Goal: Entertainment & Leisure: Consume media (video, audio)

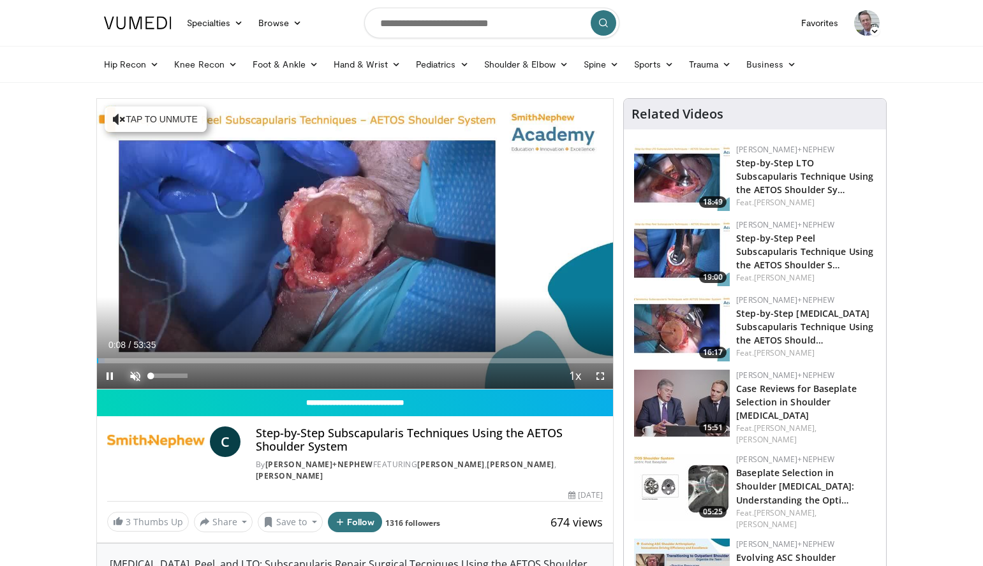
click at [135, 376] on span "Video Player" at bounding box center [135, 377] width 26 height 26
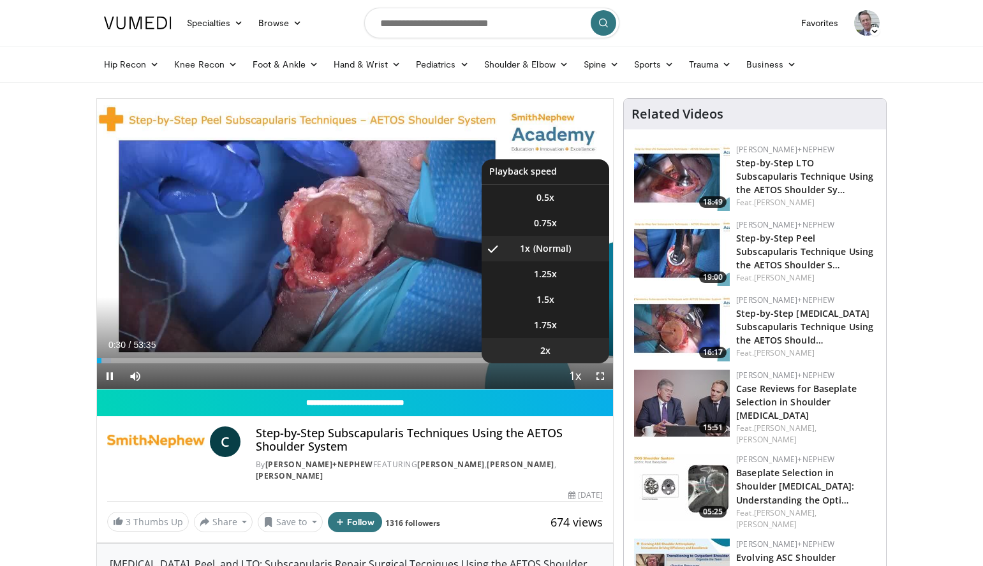
click at [540, 348] on span "2x" at bounding box center [545, 350] width 10 height 13
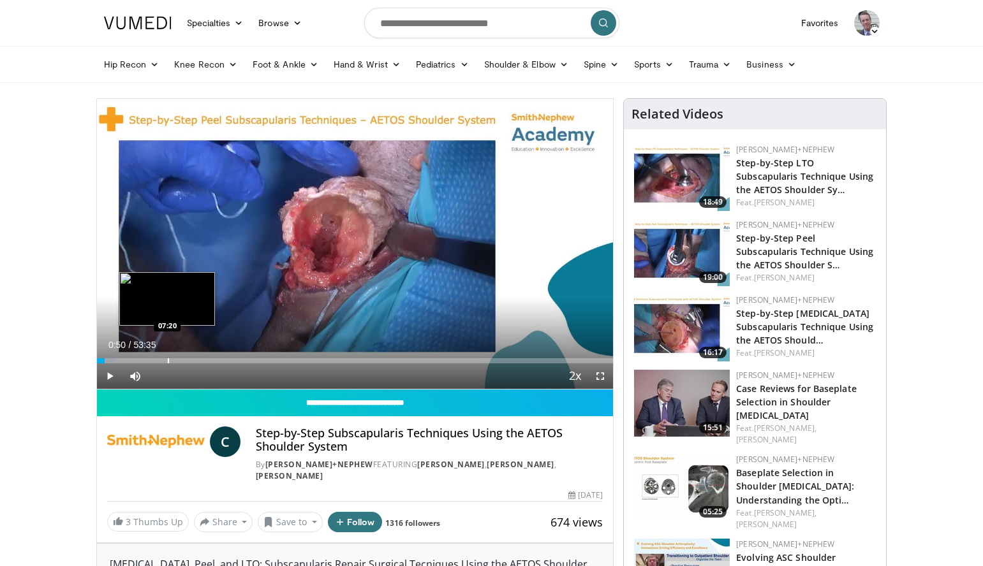
click at [167, 360] on div "Loaded : 3.70% 00:50 07:20" at bounding box center [355, 360] width 517 height 5
click at [123, 360] on div "07:30" at bounding box center [133, 360] width 72 height 5
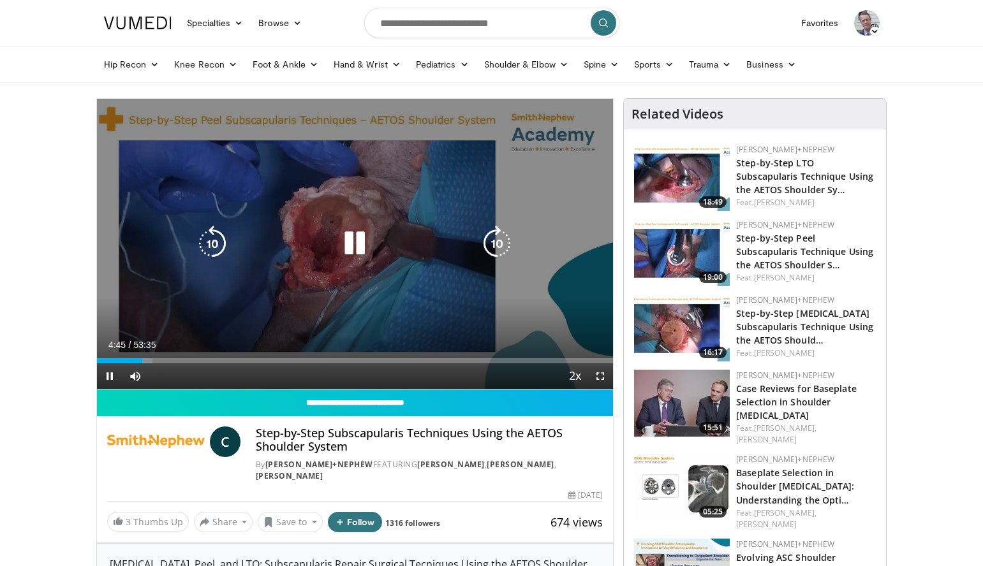
click at [356, 240] on icon "Video Player" at bounding box center [355, 244] width 36 height 36
